Goal: Task Accomplishment & Management: Manage account settings

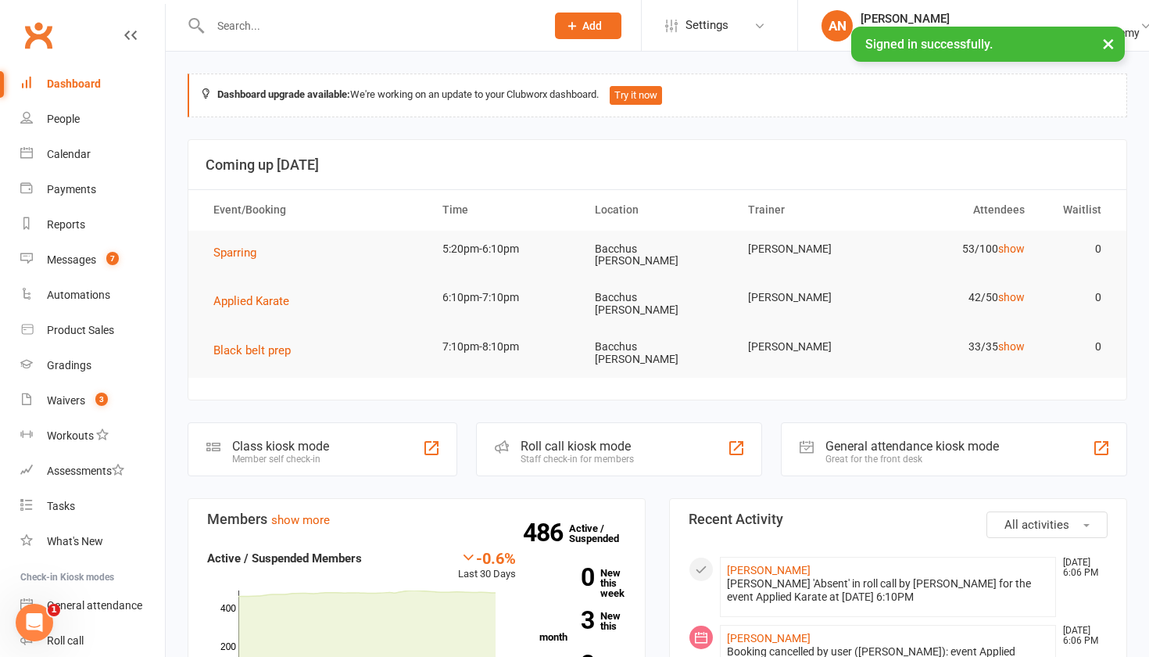
click at [274, 35] on input "text" at bounding box center [370, 26] width 329 height 22
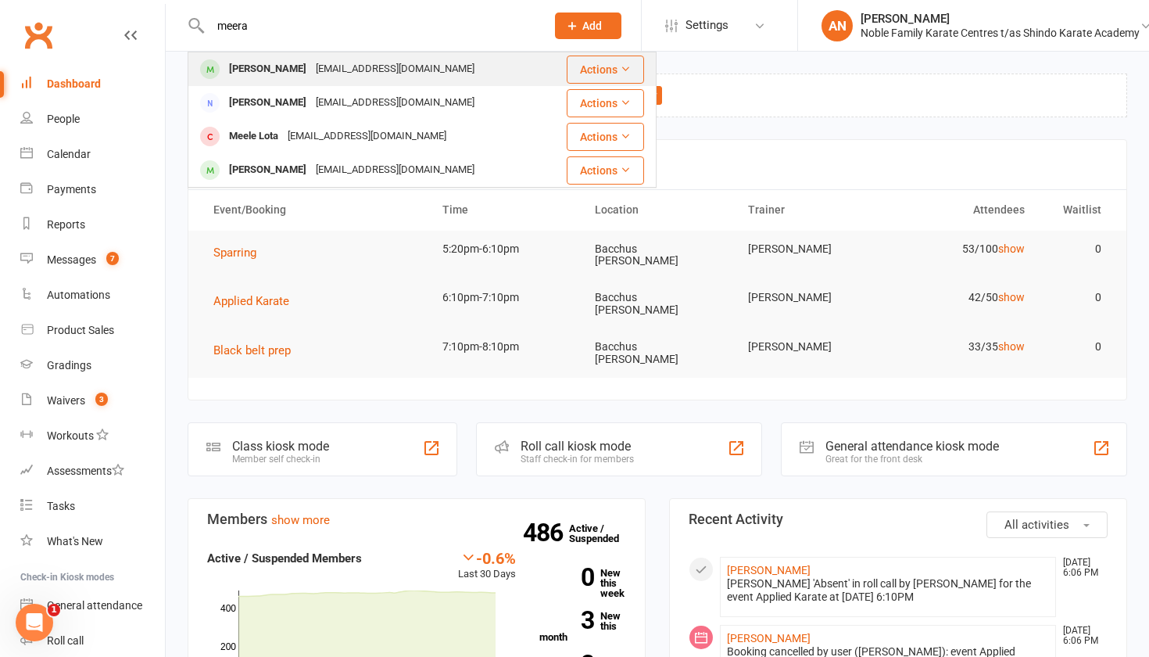
type input "meera"
click at [324, 64] on div "[EMAIL_ADDRESS][DOMAIN_NAME]" at bounding box center [395, 69] width 168 height 23
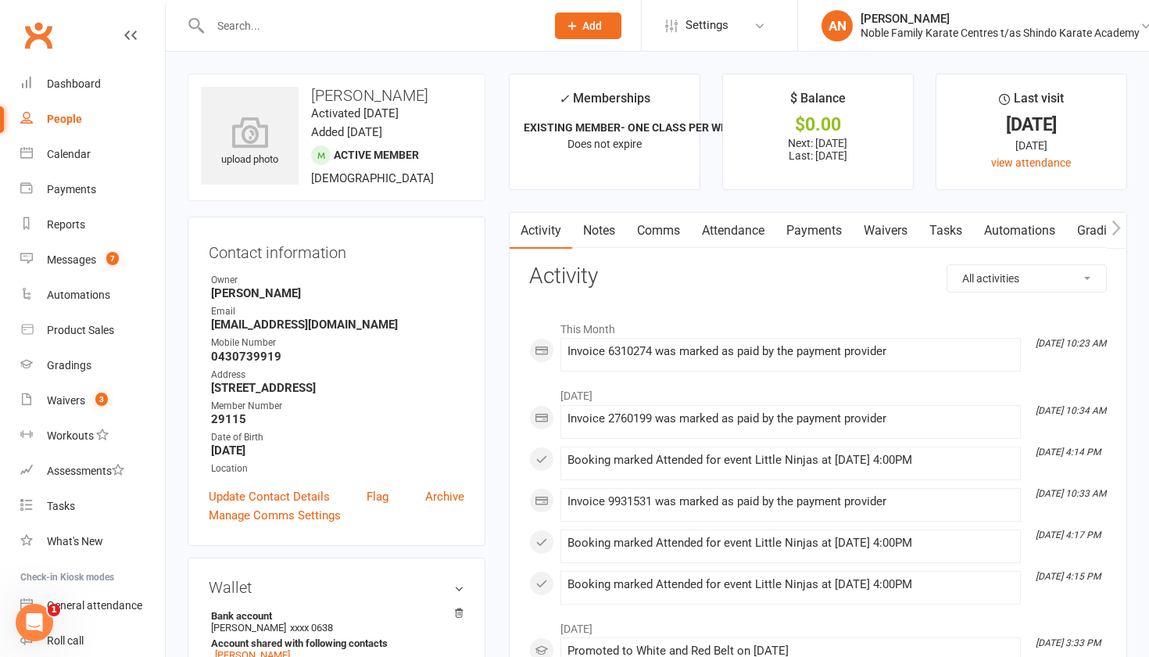
click at [822, 225] on link "Payments" at bounding box center [814, 231] width 77 height 36
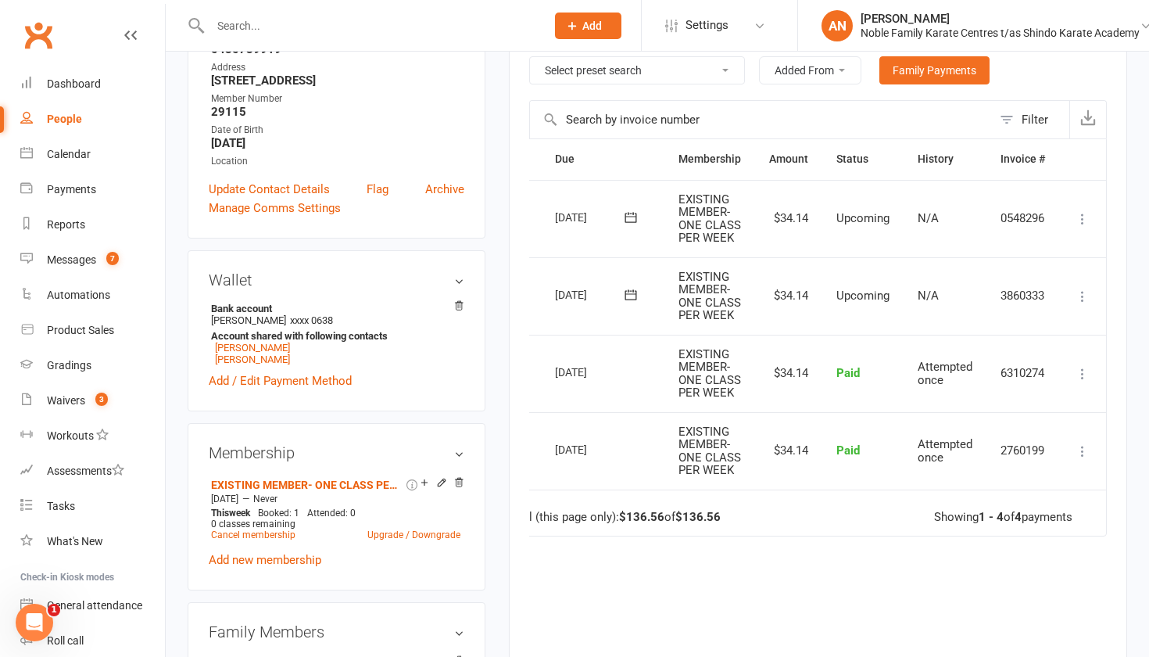
scroll to position [0, 39]
click at [1084, 304] on icon at bounding box center [1083, 296] width 16 height 16
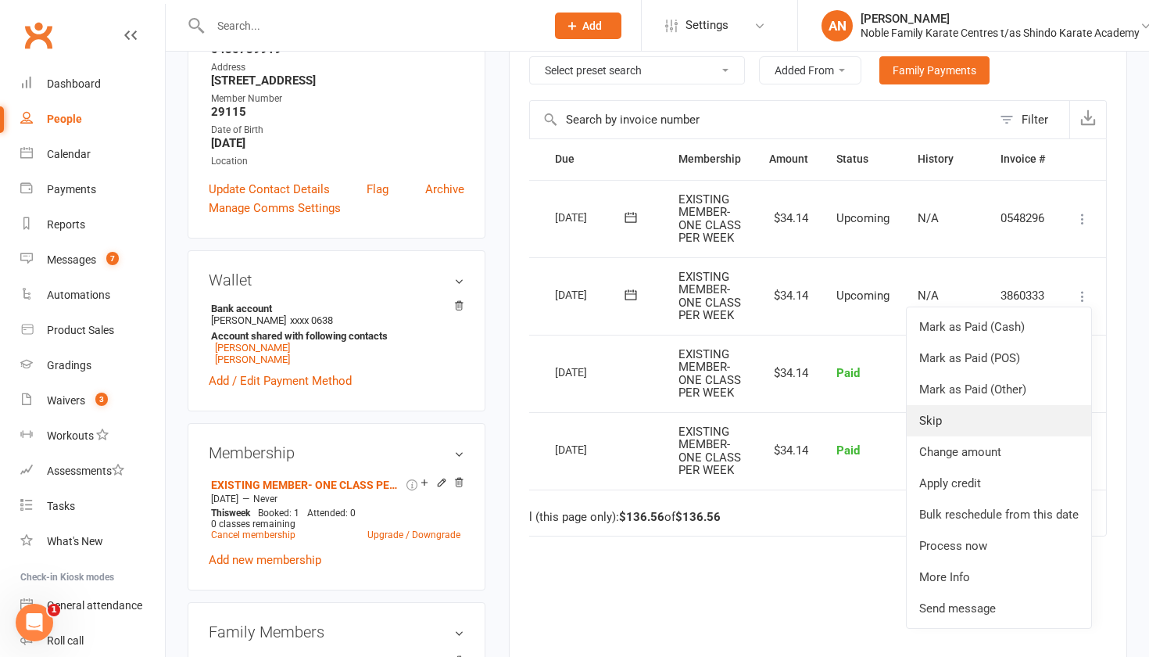
click at [1004, 433] on link "Skip" at bounding box center [999, 420] width 184 height 31
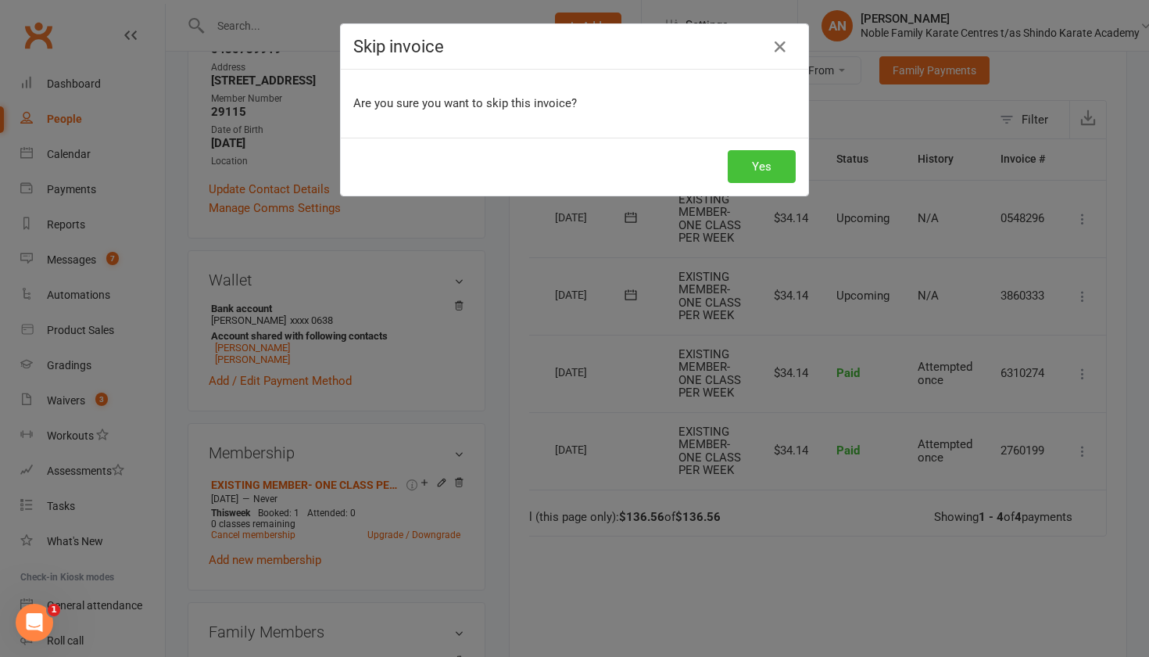
click at [767, 157] on button "Yes" at bounding box center [762, 166] width 68 height 33
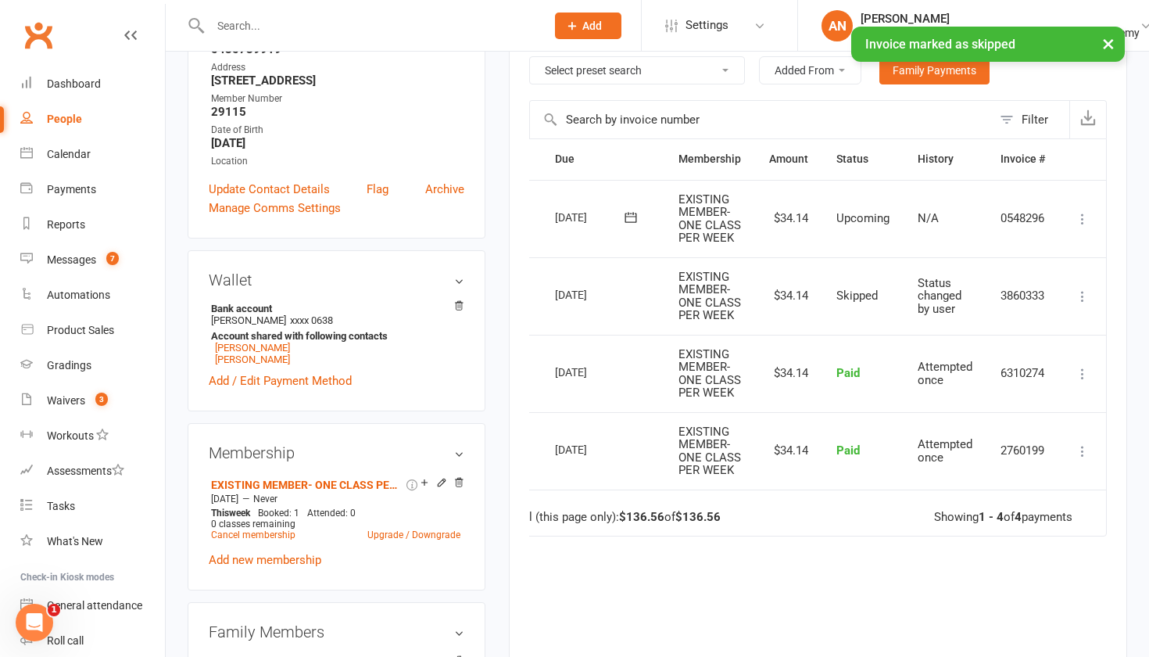
click at [1084, 218] on icon at bounding box center [1083, 219] width 16 height 16
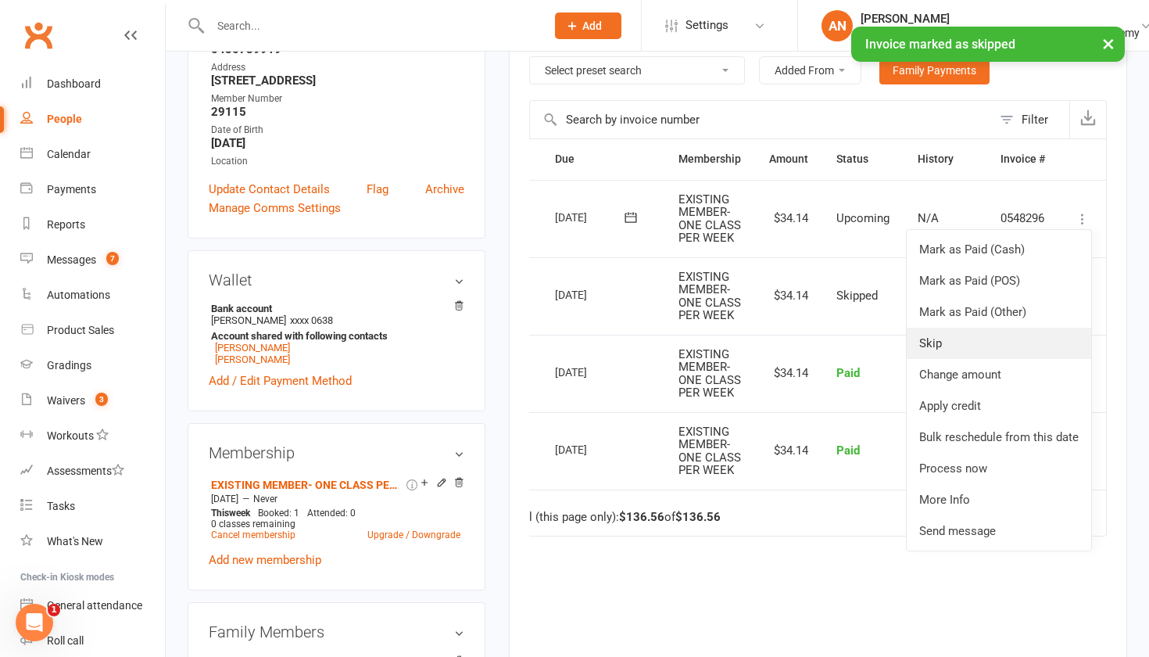
click at [990, 344] on link "Skip" at bounding box center [999, 343] width 184 height 31
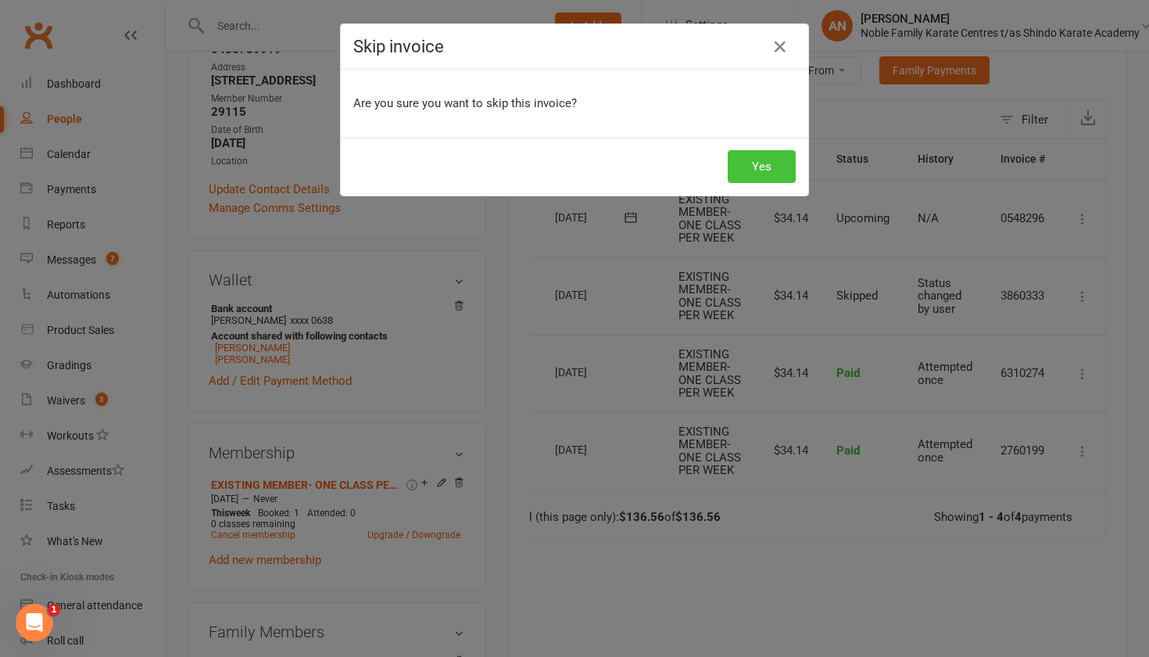
click at [773, 167] on button "Yes" at bounding box center [762, 166] width 68 height 33
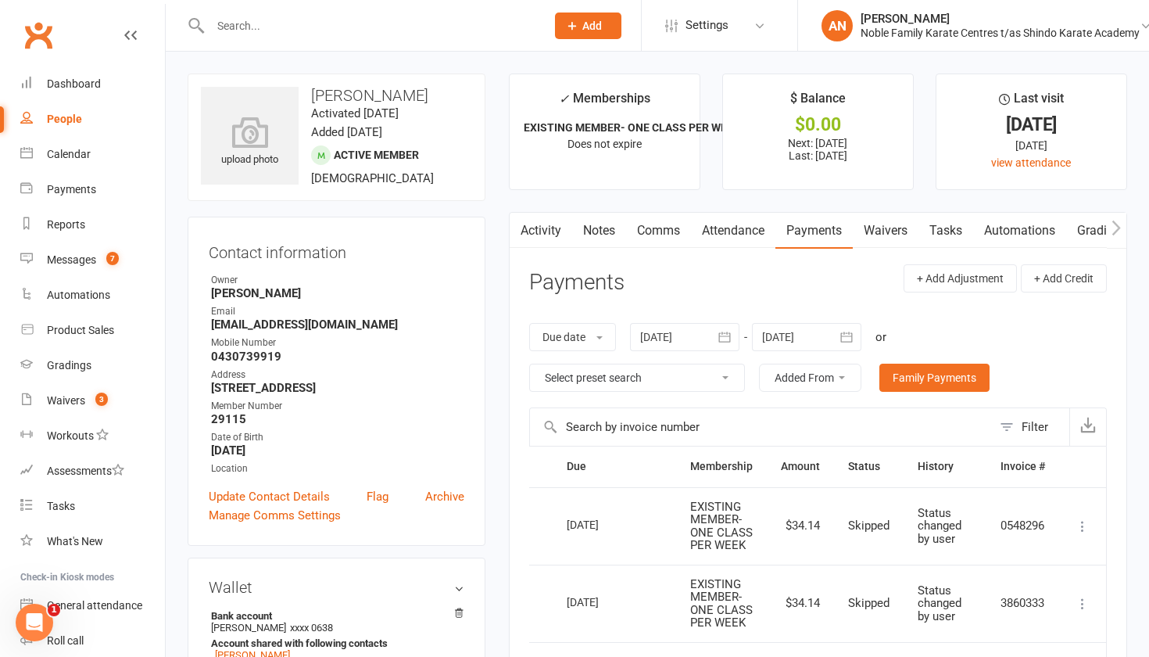
scroll to position [0, 0]
click at [63, 395] on div "Waivers" at bounding box center [66, 400] width 38 height 13
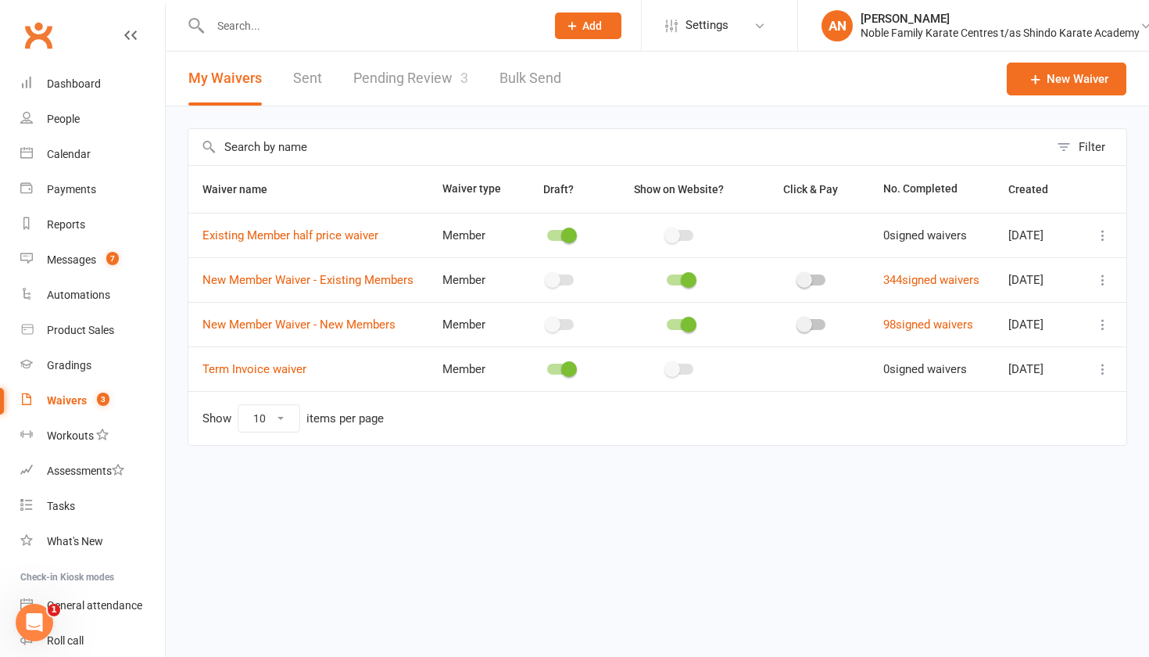
click at [420, 78] on link "Pending Review 3" at bounding box center [410, 79] width 115 height 54
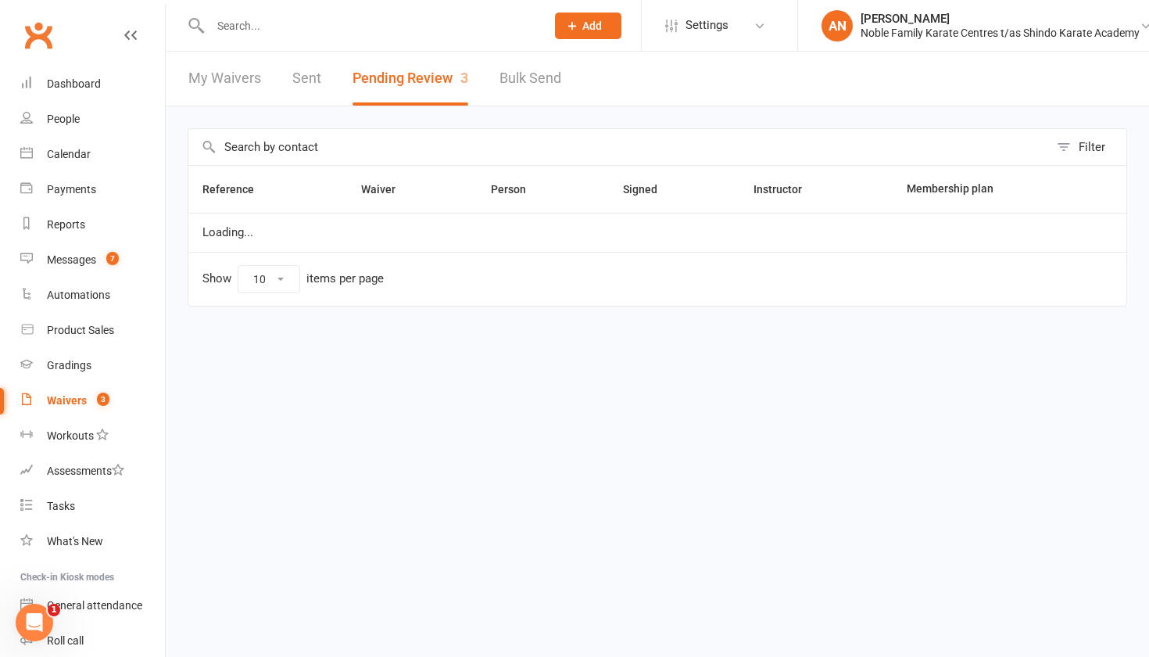
select select "25"
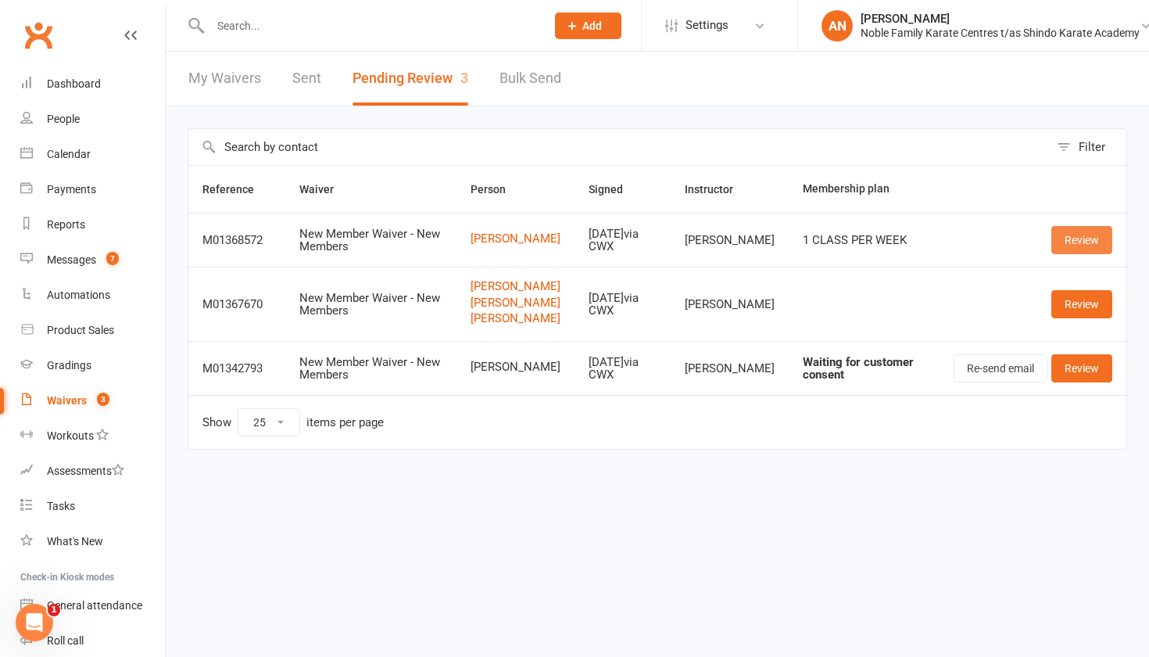
click at [1069, 243] on link "Review" at bounding box center [1081, 240] width 61 height 28
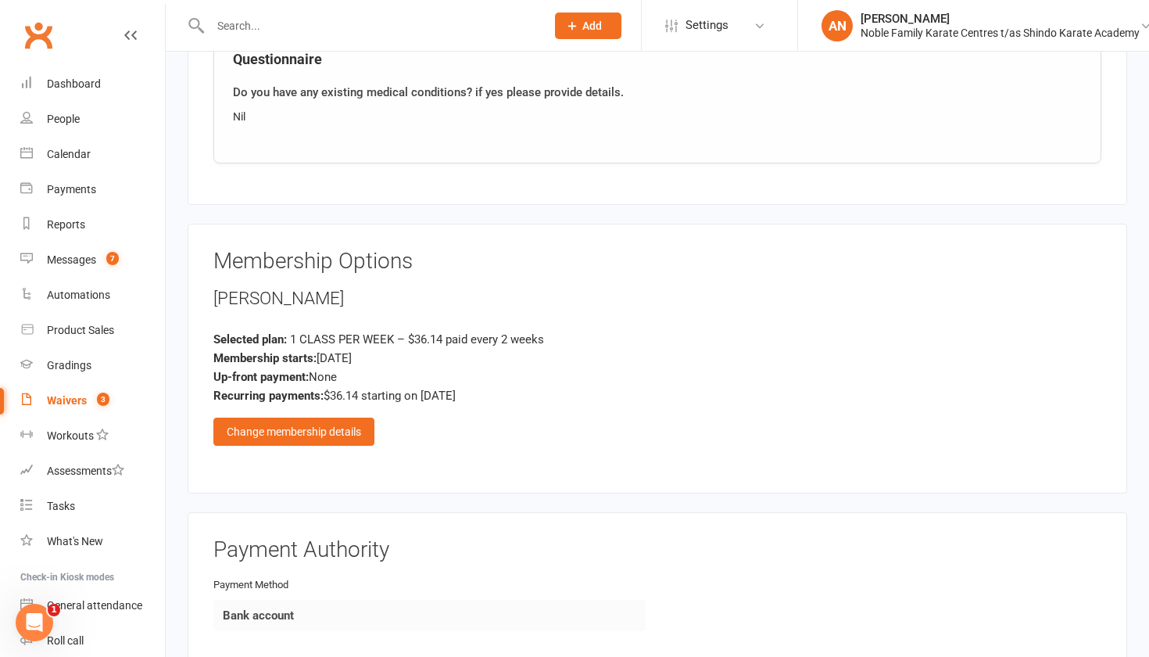
scroll to position [1124, 0]
click at [328, 420] on div "Change membership details" at bounding box center [293, 431] width 161 height 28
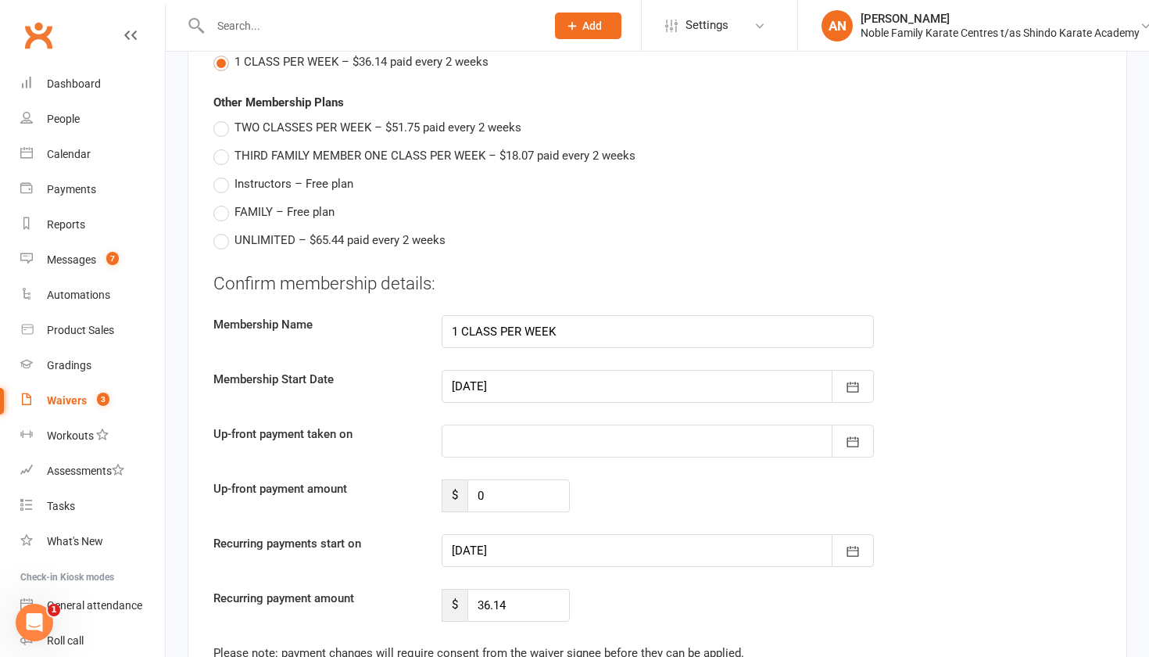
scroll to position [1410, 0]
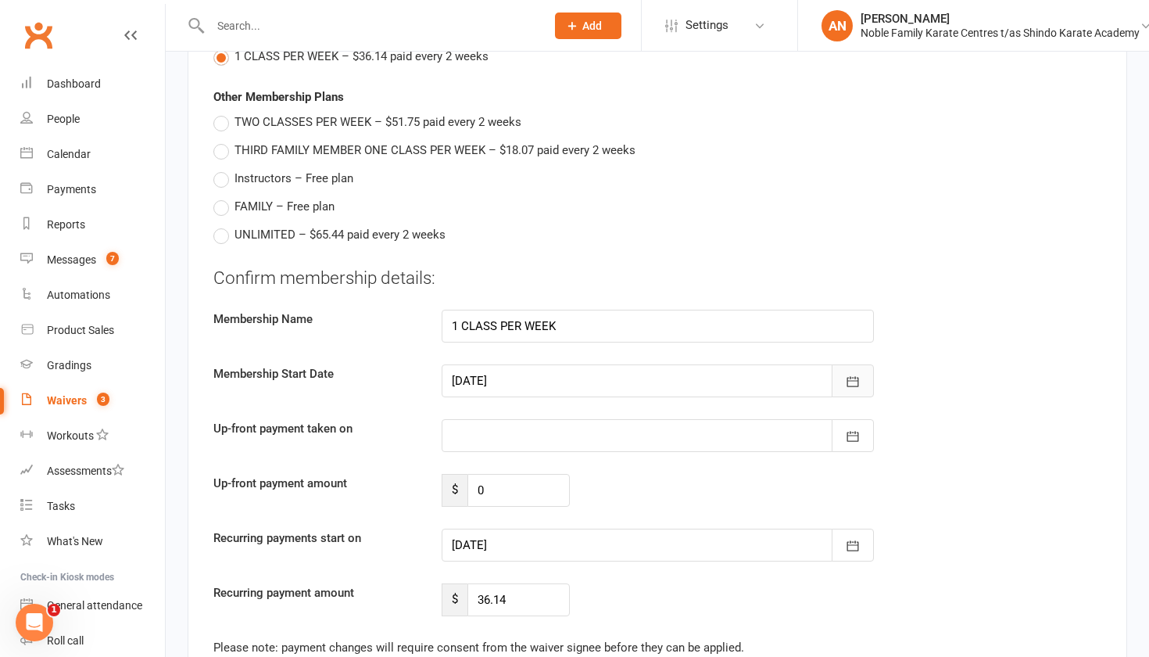
click at [847, 374] on icon "button" at bounding box center [853, 382] width 16 height 16
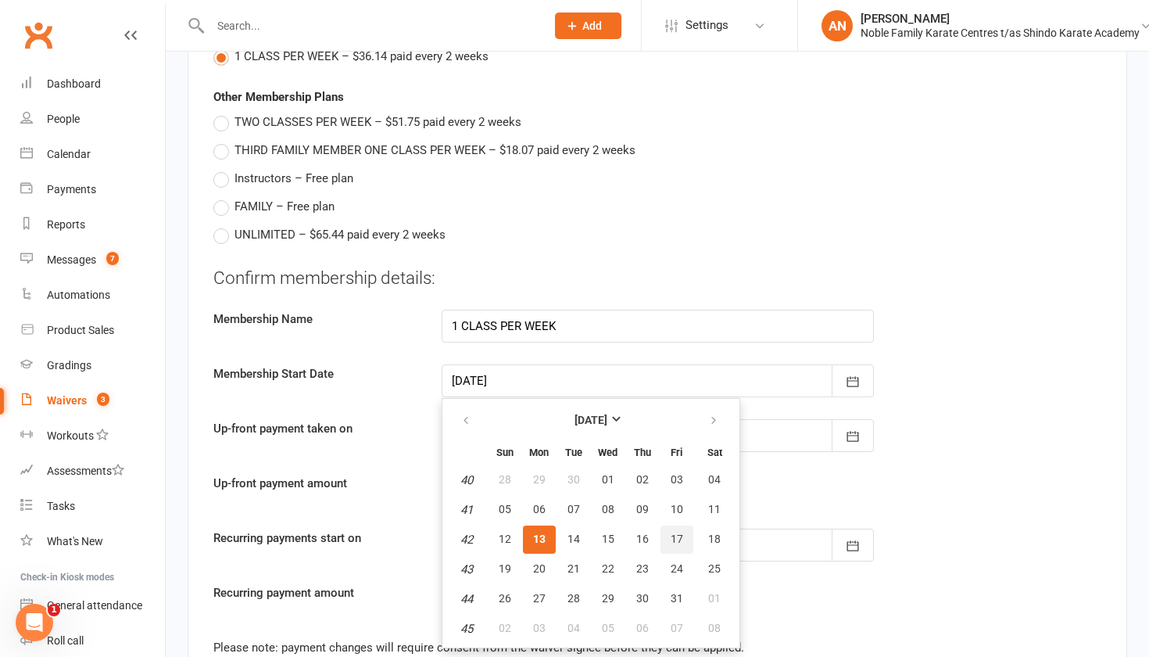
click at [675, 532] on span "17" at bounding box center [677, 538] width 13 height 13
type input "[DATE]"
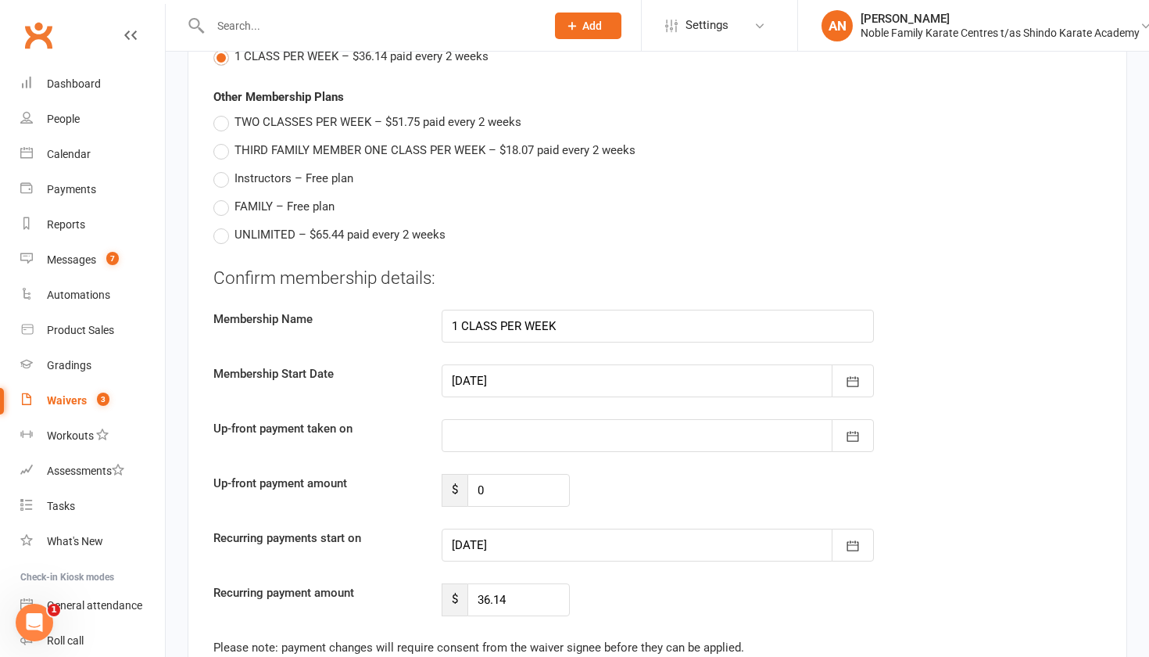
type input "[DATE]"
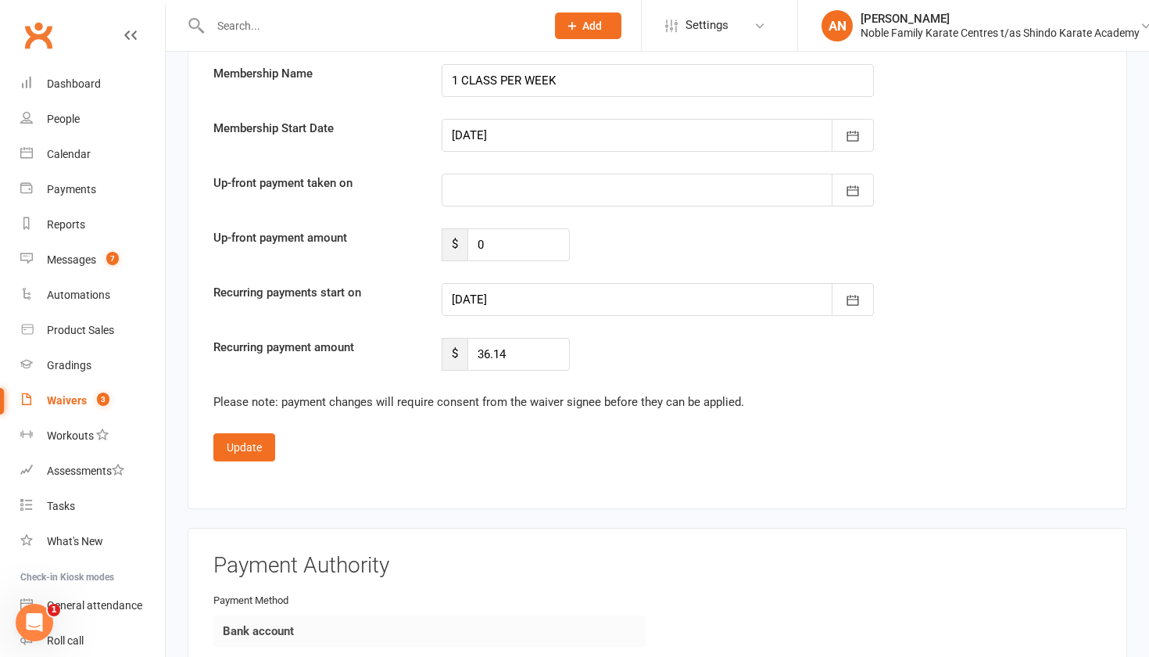
scroll to position [1670, 0]
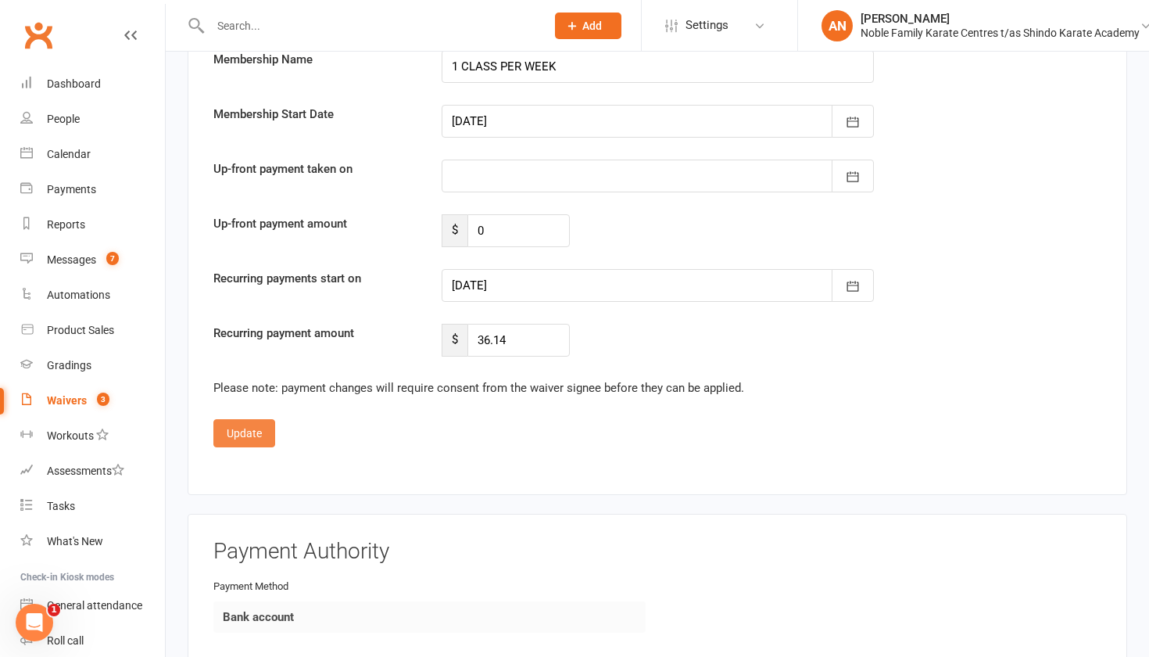
click at [245, 423] on button "Update" at bounding box center [244, 433] width 62 height 28
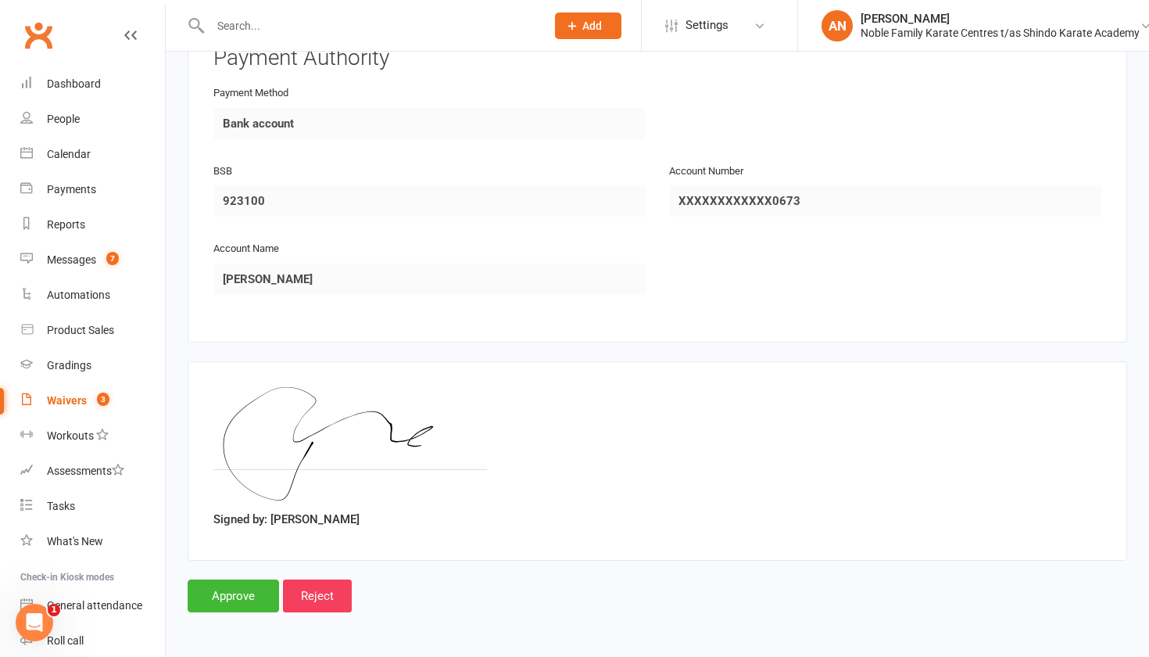
scroll to position [1619, 0]
click at [233, 579] on input "Approve" at bounding box center [233, 595] width 91 height 33
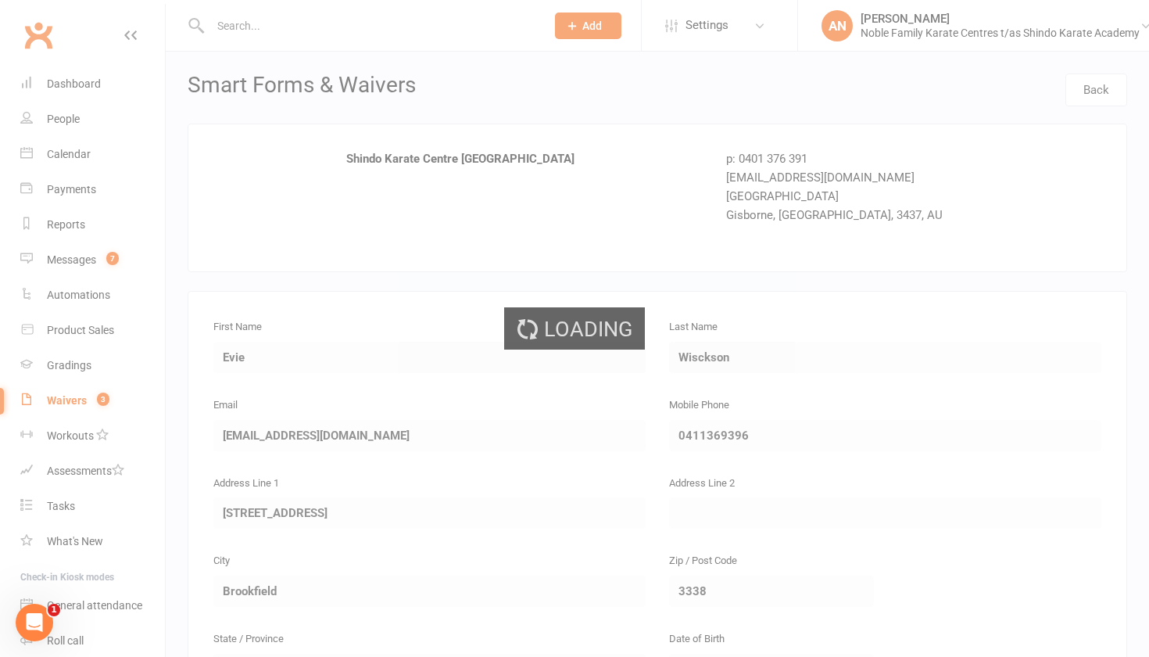
select select "25"
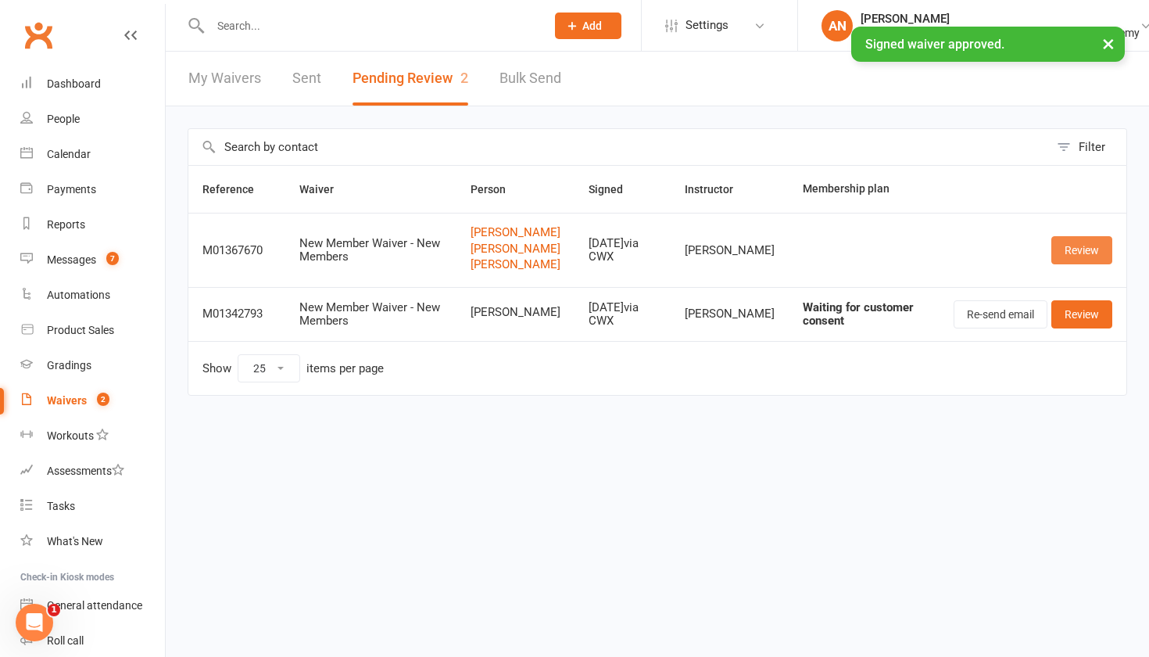
click at [1078, 257] on link "Review" at bounding box center [1081, 250] width 61 height 28
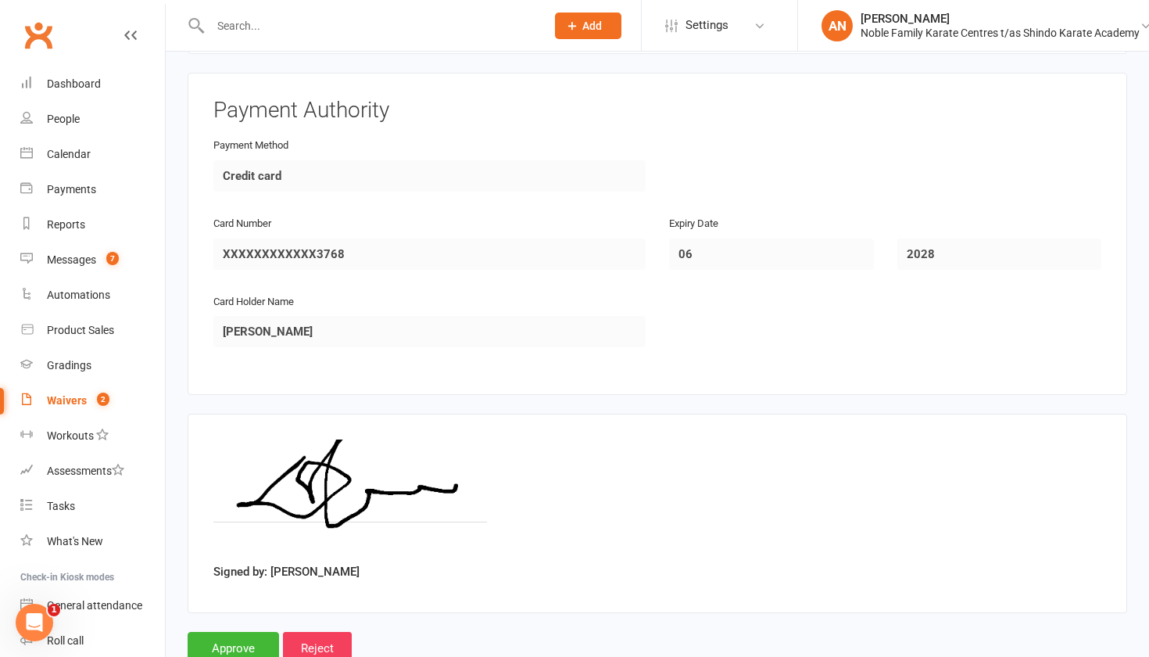
scroll to position [2987, 0]
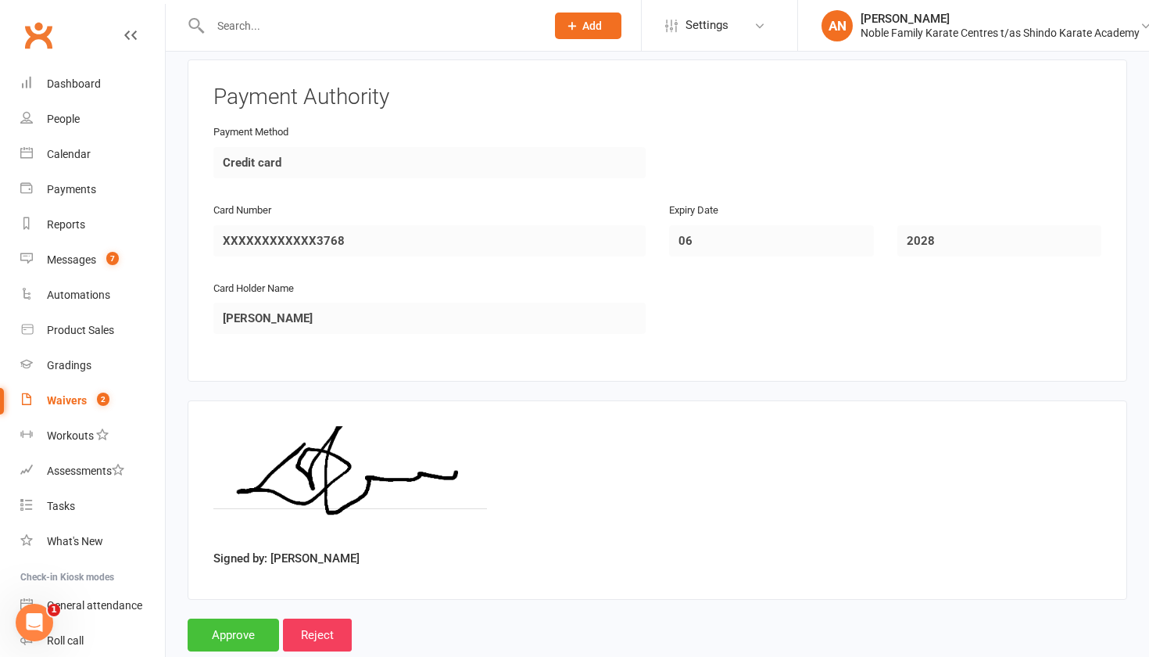
click at [231, 618] on input "Approve" at bounding box center [233, 634] width 91 height 33
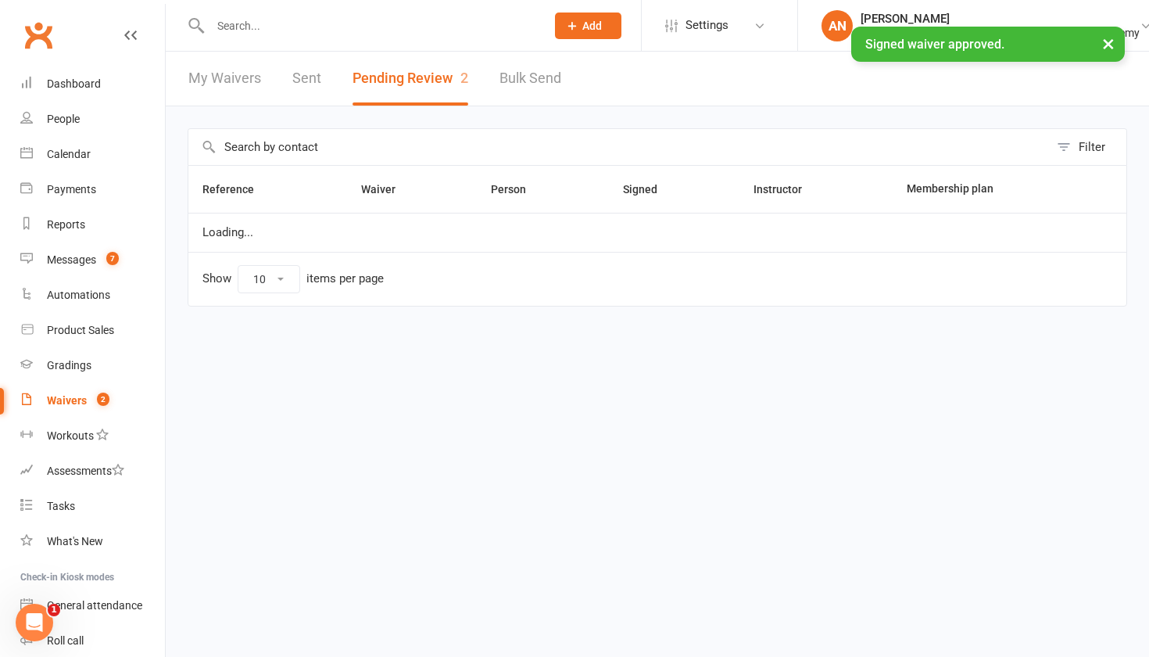
select select "25"
